Goal: Find specific page/section: Find specific page/section

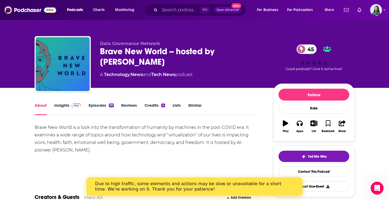
click at [68, 106] on link "Insights" at bounding box center [67, 109] width 27 height 12
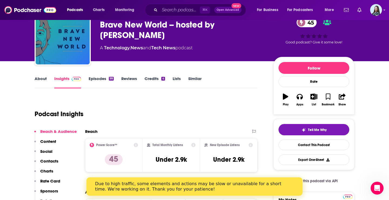
scroll to position [28, 0]
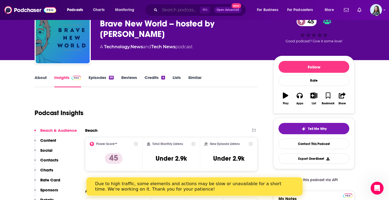
click at [176, 8] on input "Search podcasts, credits, & more..." at bounding box center [180, 10] width 40 height 9
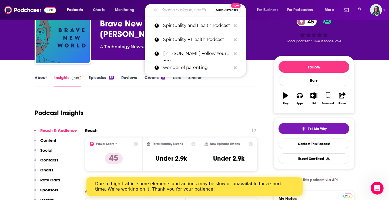
paste input "805uncensored"
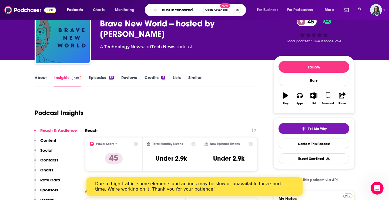
click at [170, 11] on input "805uncensored" at bounding box center [181, 10] width 43 height 9
type input "805 uncensored"
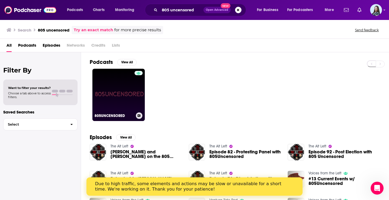
click at [129, 106] on link "805UNCENSORED" at bounding box center [118, 95] width 52 height 52
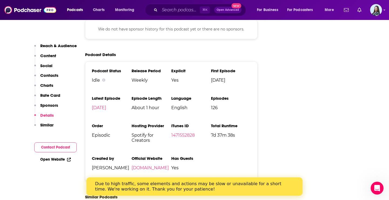
scroll to position [746, 0]
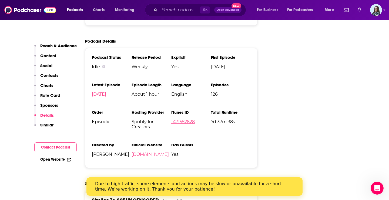
click at [181, 119] on link "1471552828" at bounding box center [183, 121] width 24 height 5
